Goal: Task Accomplishment & Management: Manage account settings

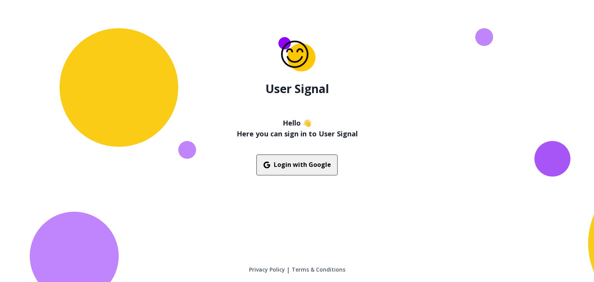
click at [307, 166] on button "Login with Google" at bounding box center [296, 165] width 81 height 21
click at [309, 174] on button "Login with Google" at bounding box center [296, 165] width 81 height 21
click at [311, 161] on button "Login with Google" at bounding box center [296, 165] width 81 height 21
click at [306, 162] on button "Login with Google" at bounding box center [296, 165] width 81 height 21
